Goal: Complete application form: Complete application form

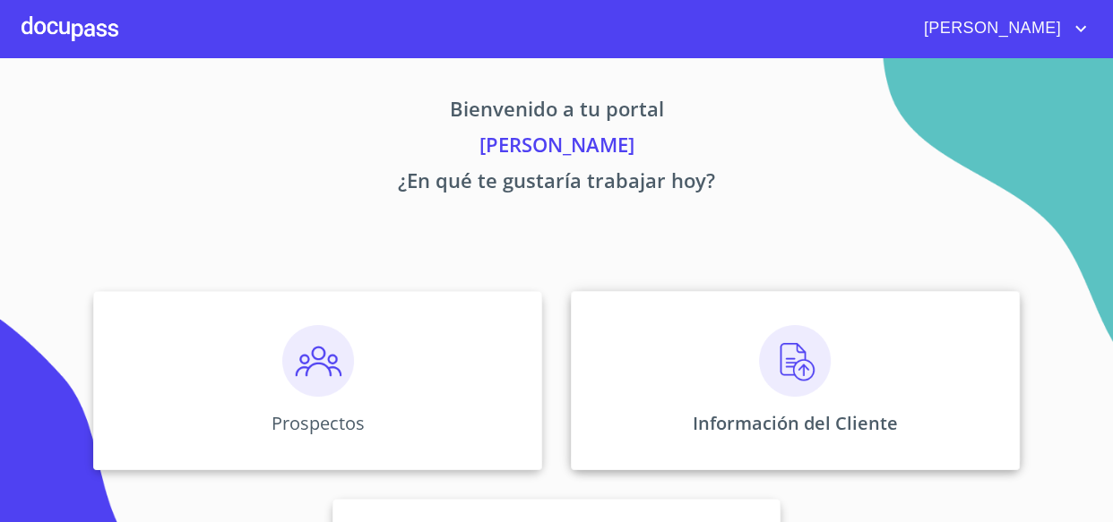
click at [806, 384] on img at bounding box center [795, 361] width 72 height 72
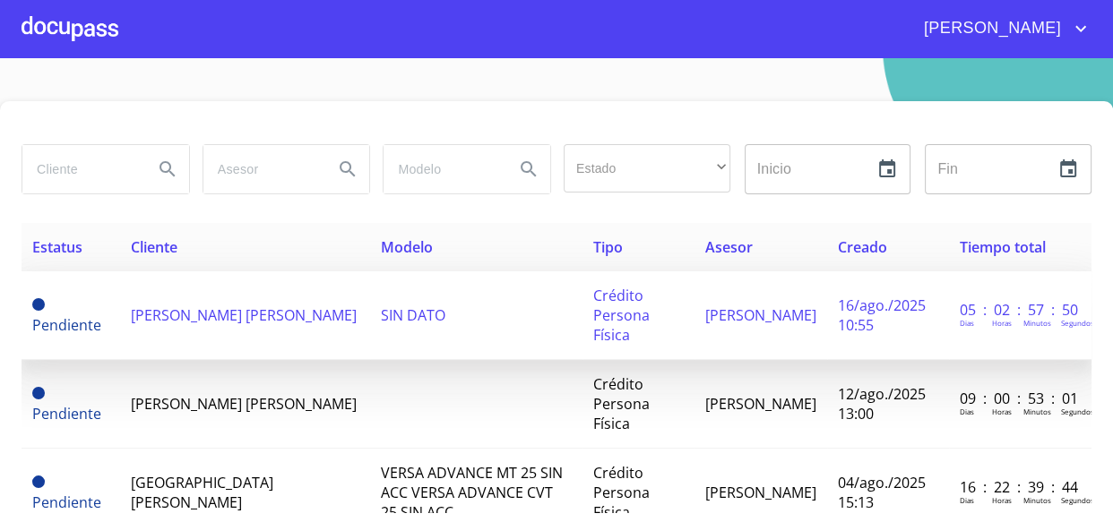
click at [224, 306] on span "[PERSON_NAME] [PERSON_NAME]" at bounding box center [244, 316] width 226 height 20
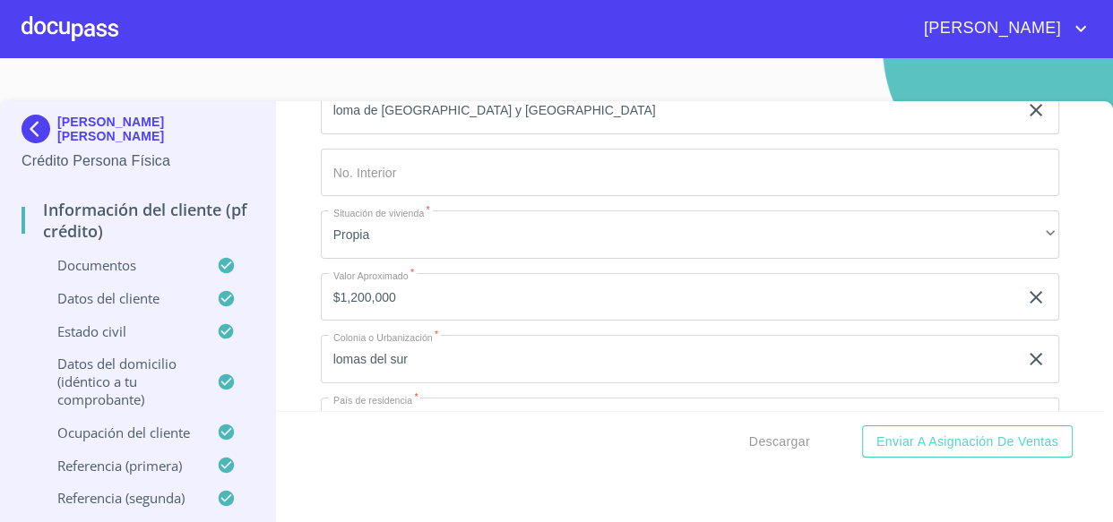
scroll to position [7331, 0]
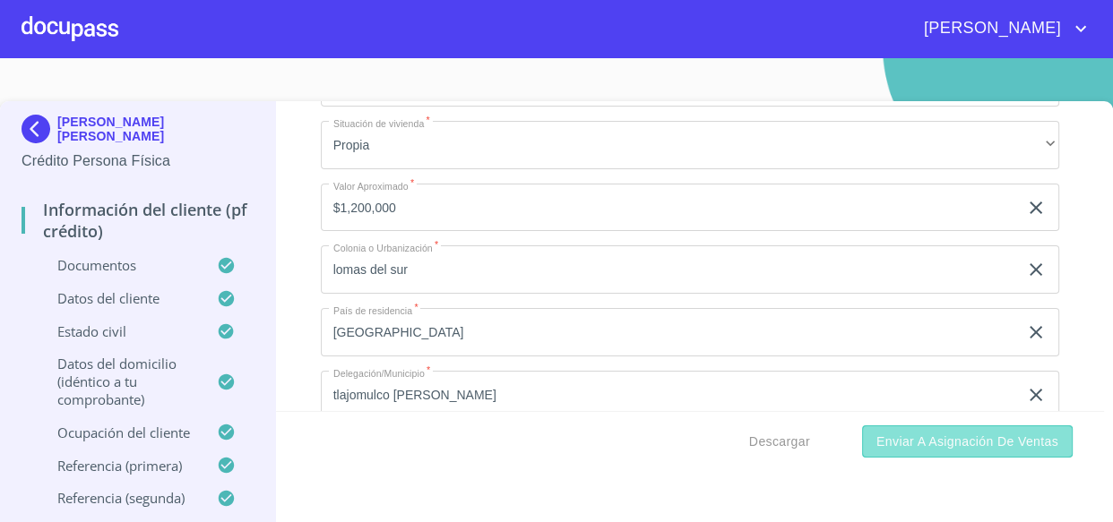
click at [932, 446] on span "Enviar a Asignación de Ventas" at bounding box center [967, 442] width 182 height 22
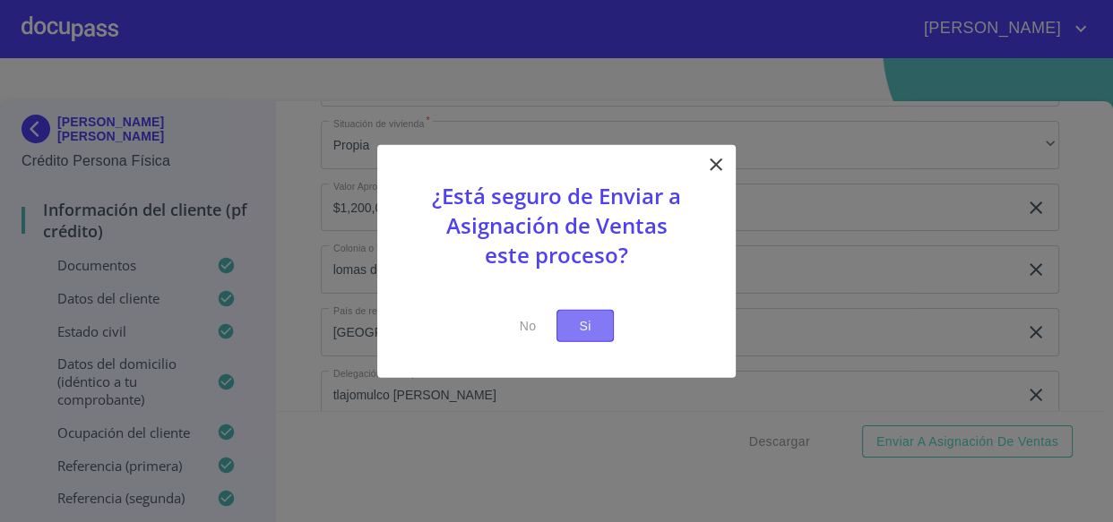
click at [588, 319] on span "Si" at bounding box center [585, 326] width 29 height 22
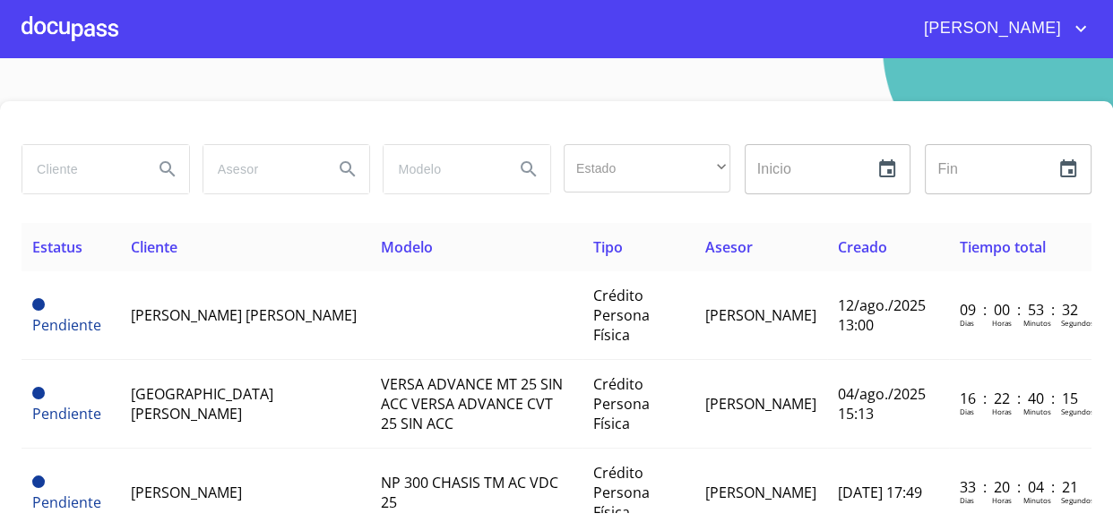
click at [1032, 30] on span "[PERSON_NAME]" at bounding box center [990, 28] width 160 height 29
click at [1057, 37] on li "Salir" at bounding box center [1062, 38] width 58 height 32
